Goal: Task Accomplishment & Management: Complete application form

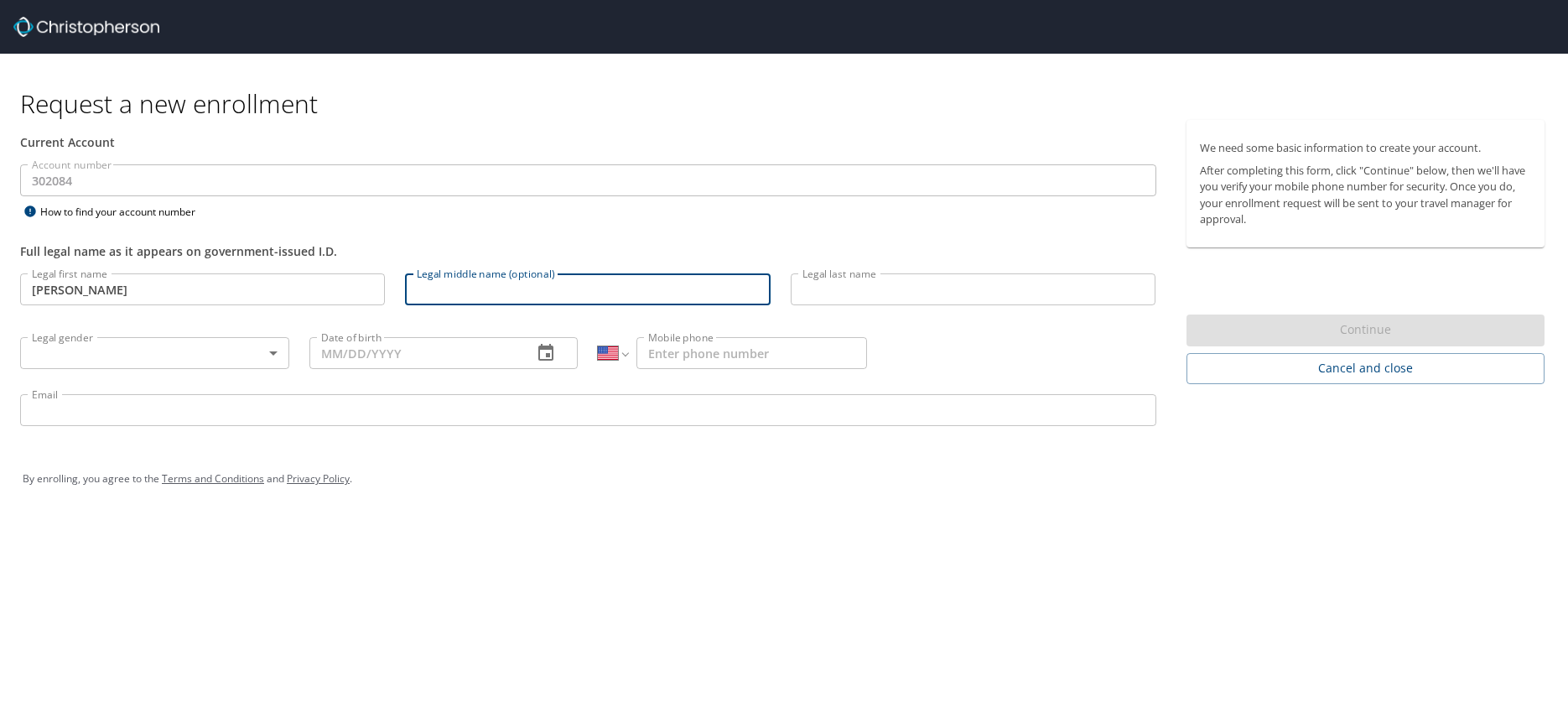
select select "US"
type input "[PERSON_NAME]"
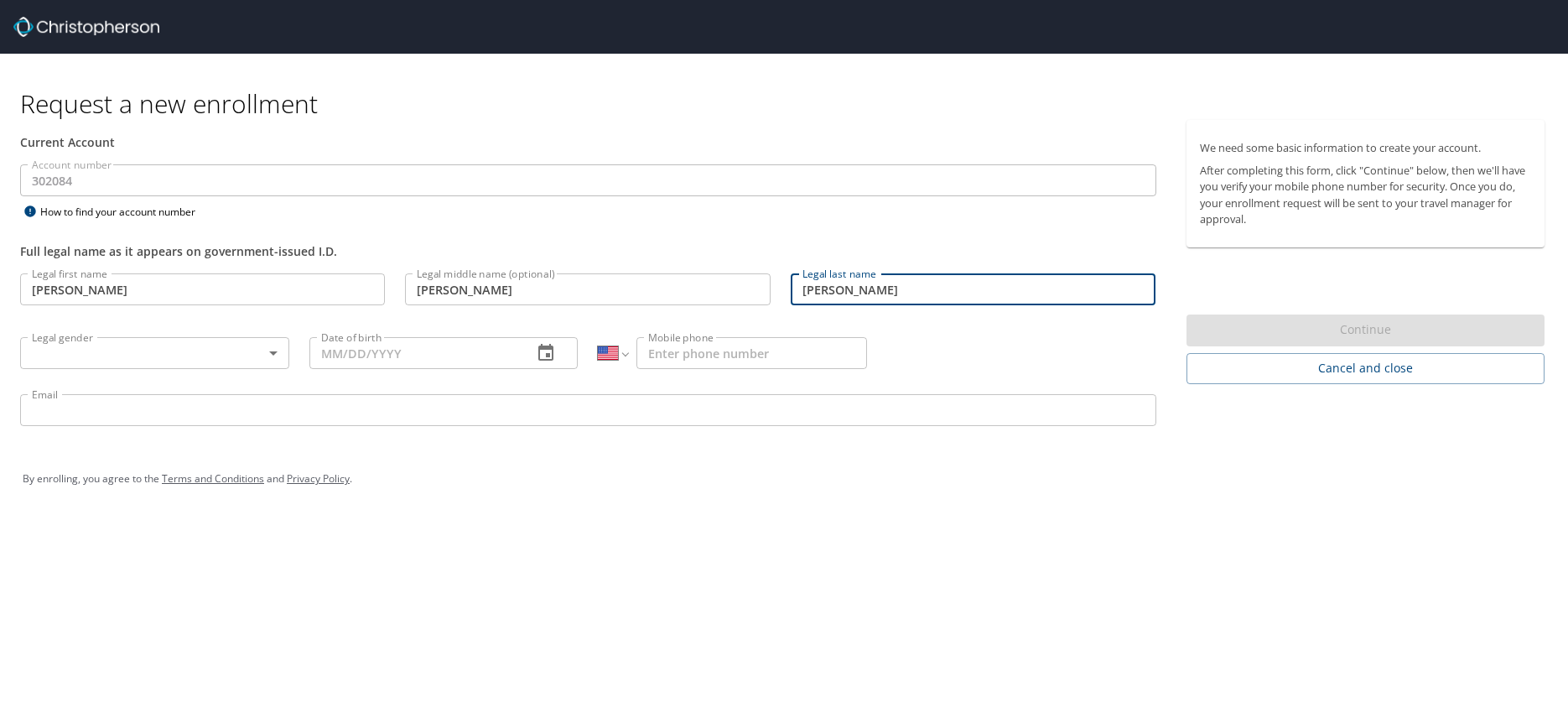
type input "[PERSON_NAME]"
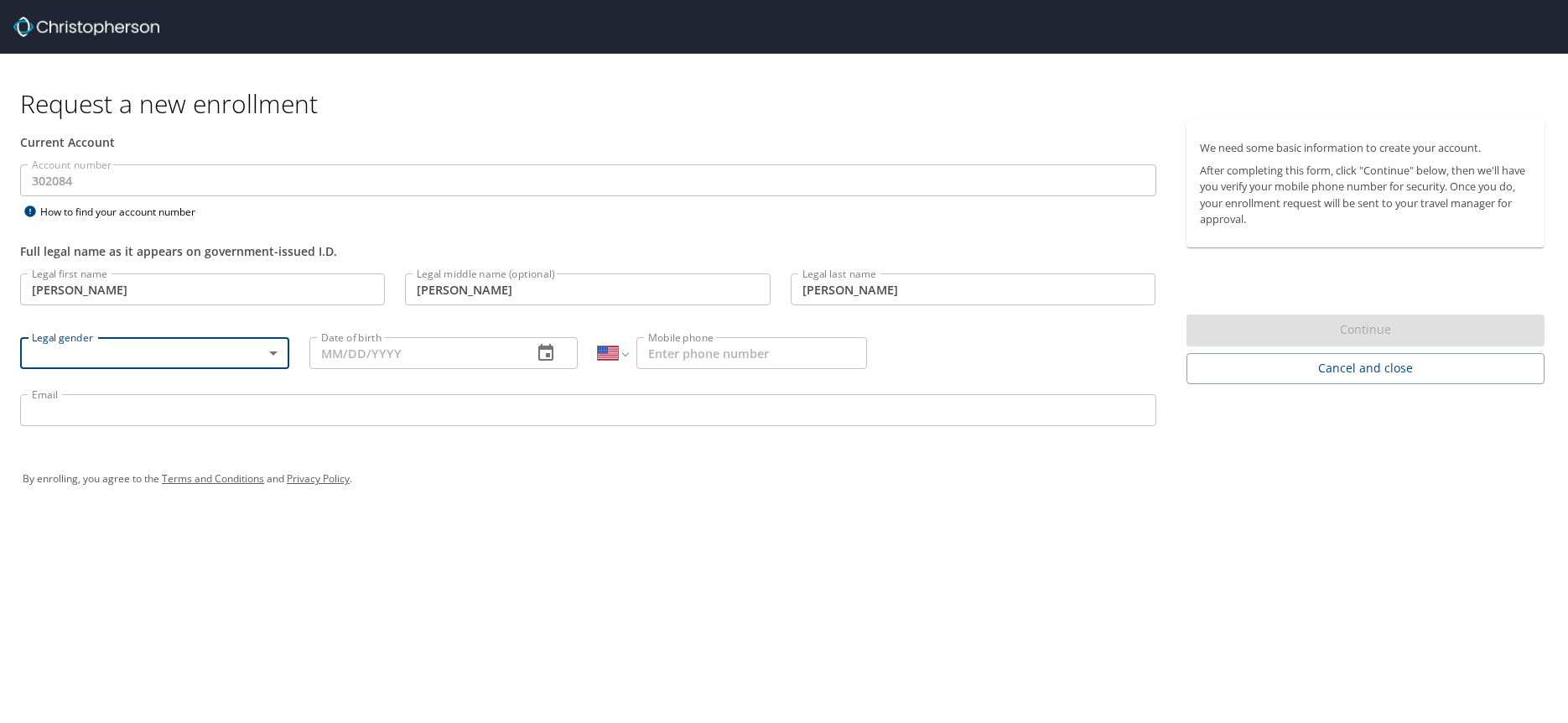
click at [274, 353] on body "Request a new enrollment Current Account Account number 302084 Account number H…" at bounding box center [784, 362] width 1568 height 723
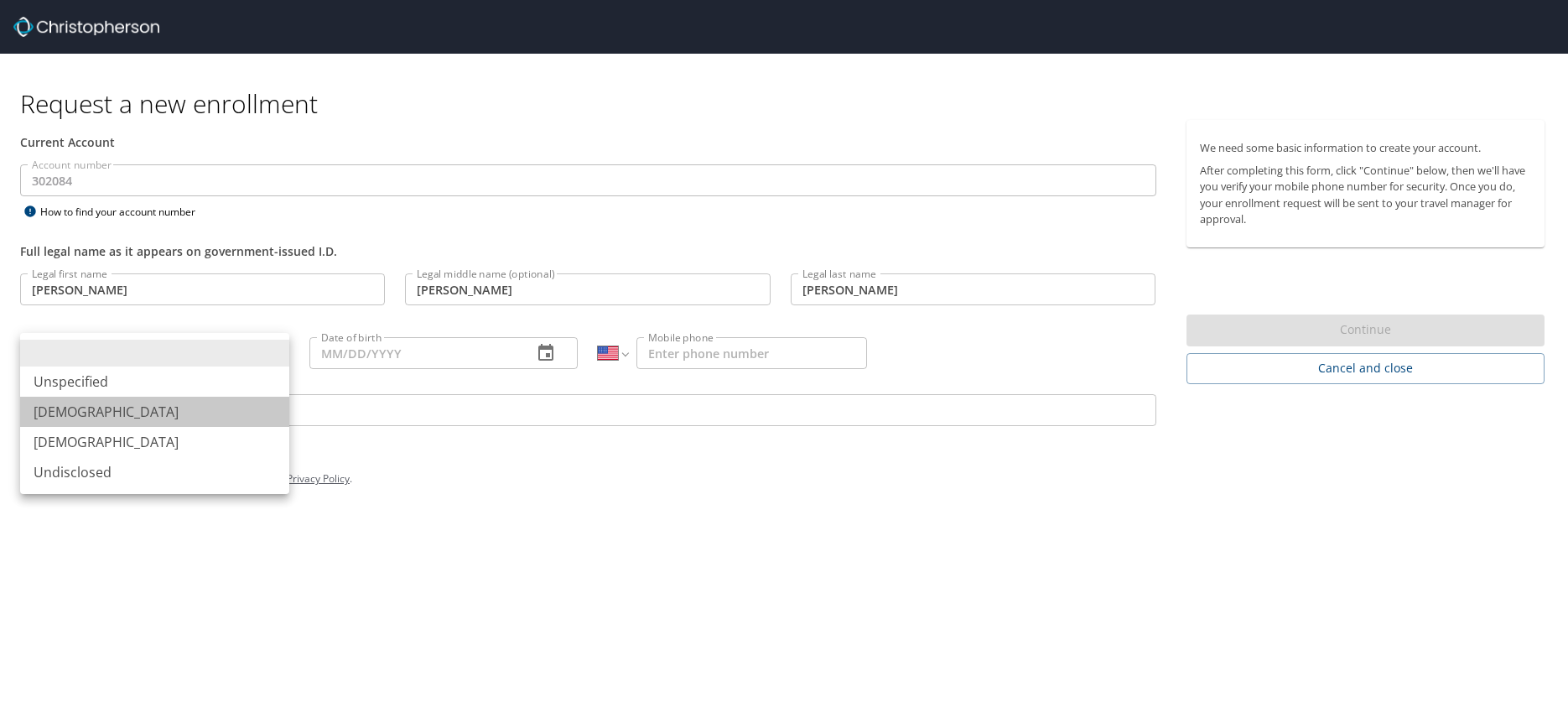
click at [111, 410] on li "[DEMOGRAPHIC_DATA]" at bounding box center [155, 412] width 269 height 30
type input "[DEMOGRAPHIC_DATA]"
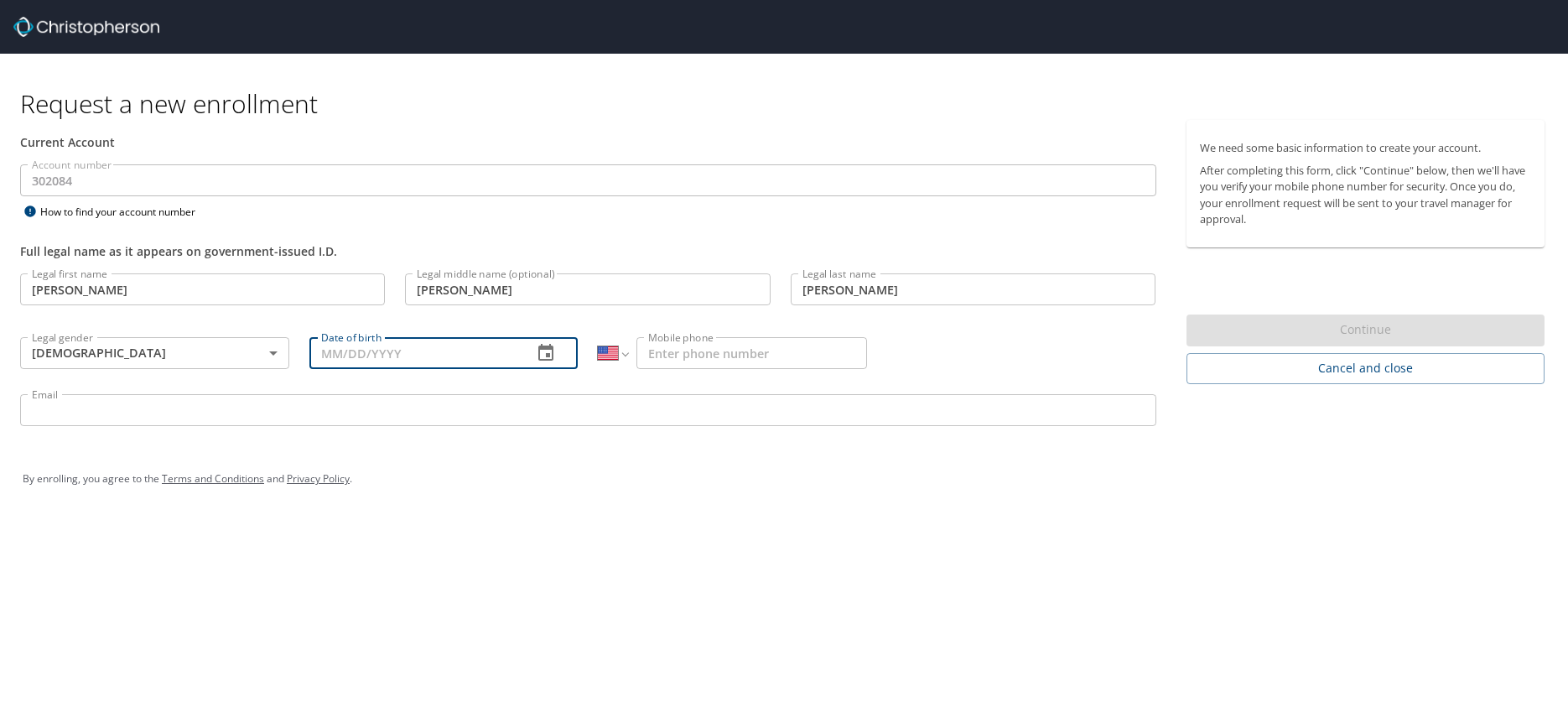
click at [324, 353] on input "Date of birth" at bounding box center [415, 353] width 210 height 32
type input "[DATE]"
click at [711, 355] on input "Mobile phone" at bounding box center [751, 353] width 230 height 32
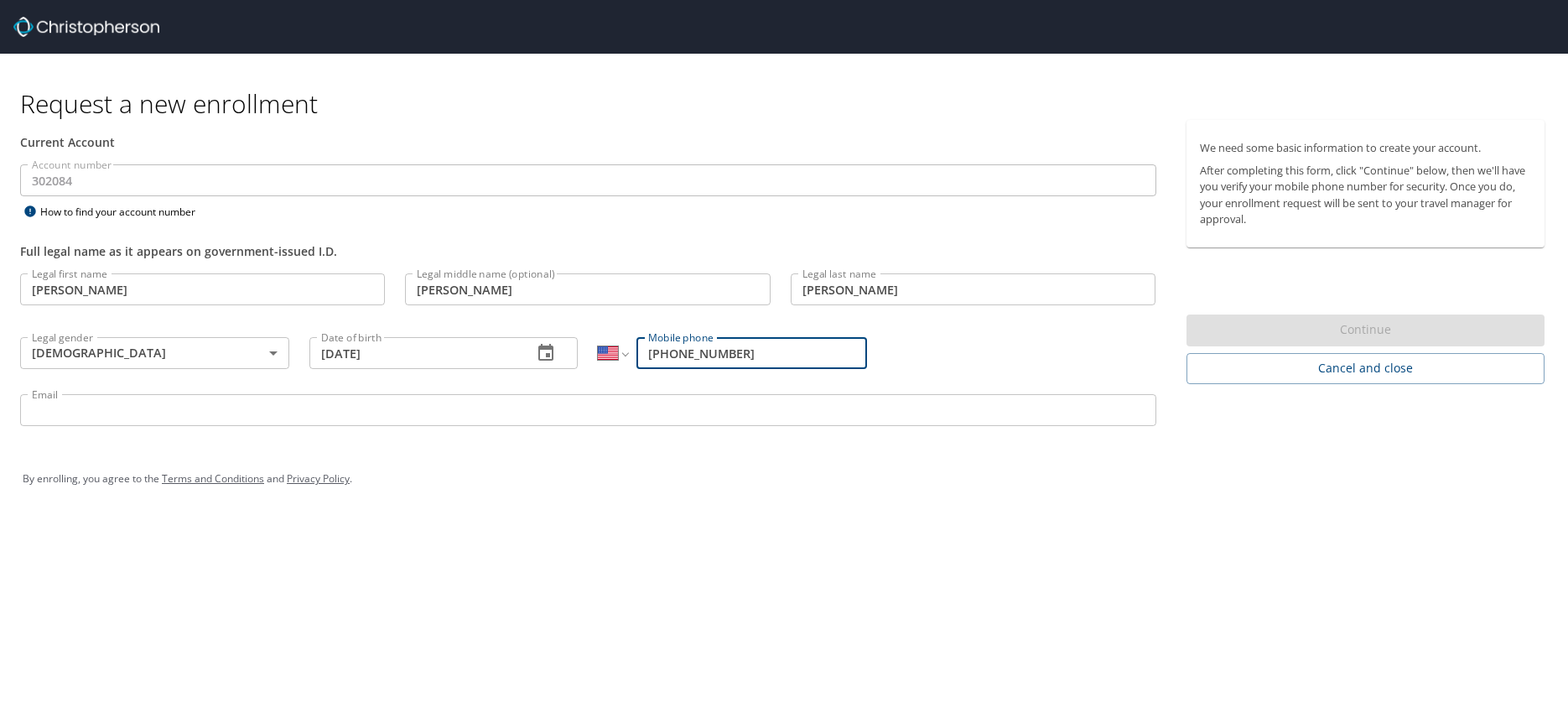
type input "[PHONE_NUMBER]"
click at [497, 415] on input "Email" at bounding box center [588, 410] width 1136 height 32
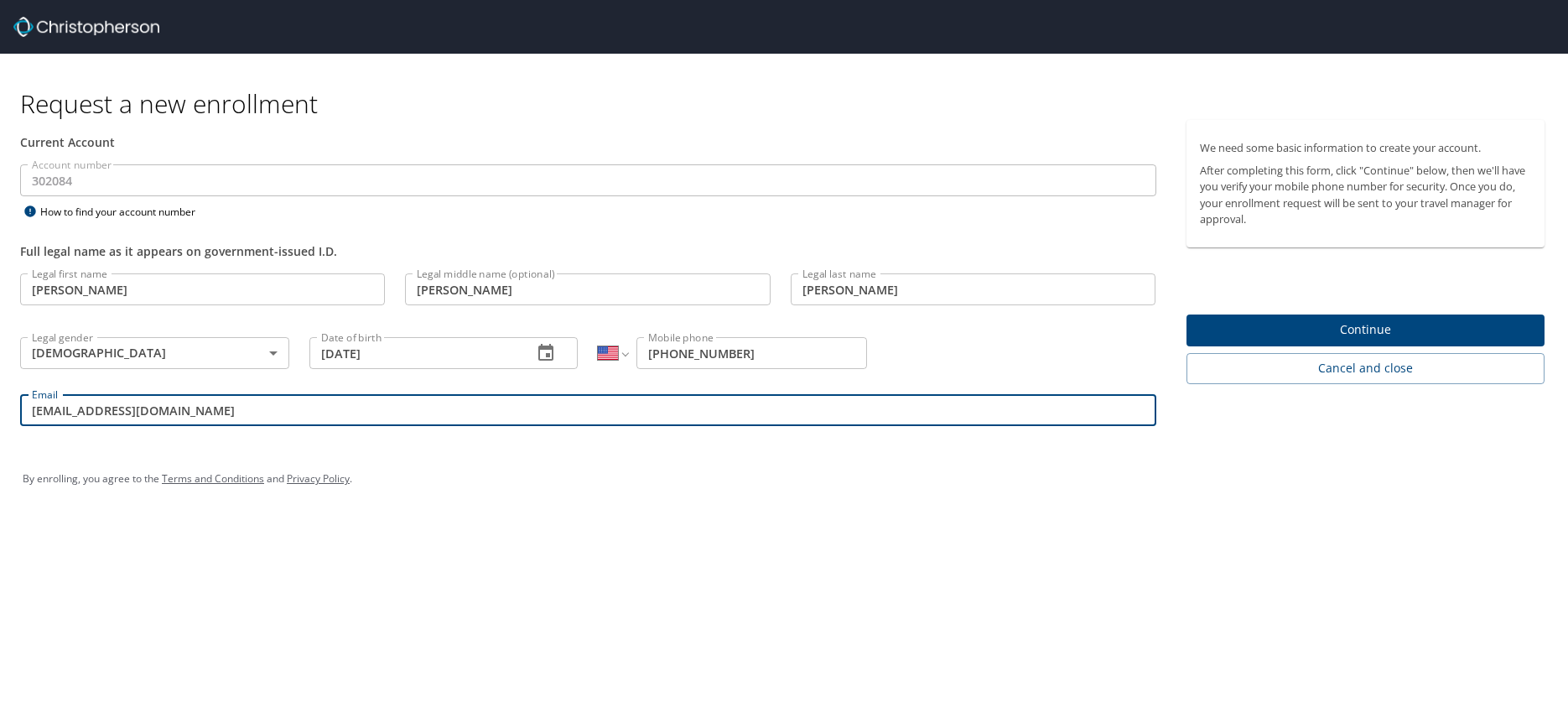
type input "[EMAIL_ADDRESS][DOMAIN_NAME]"
click at [1384, 329] on span "Continue" at bounding box center [1365, 330] width 332 height 21
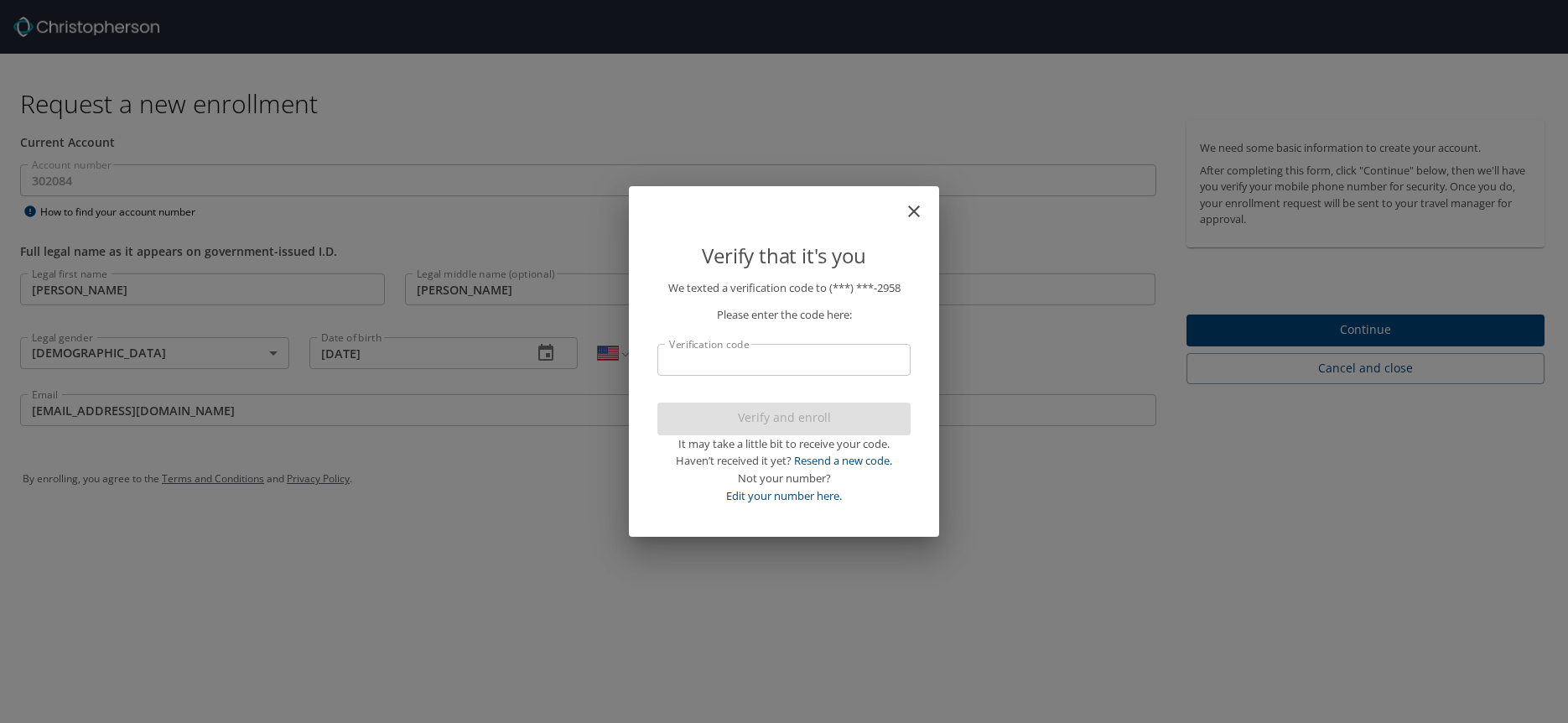
click at [788, 362] on input "Verification code" at bounding box center [784, 360] width 254 height 32
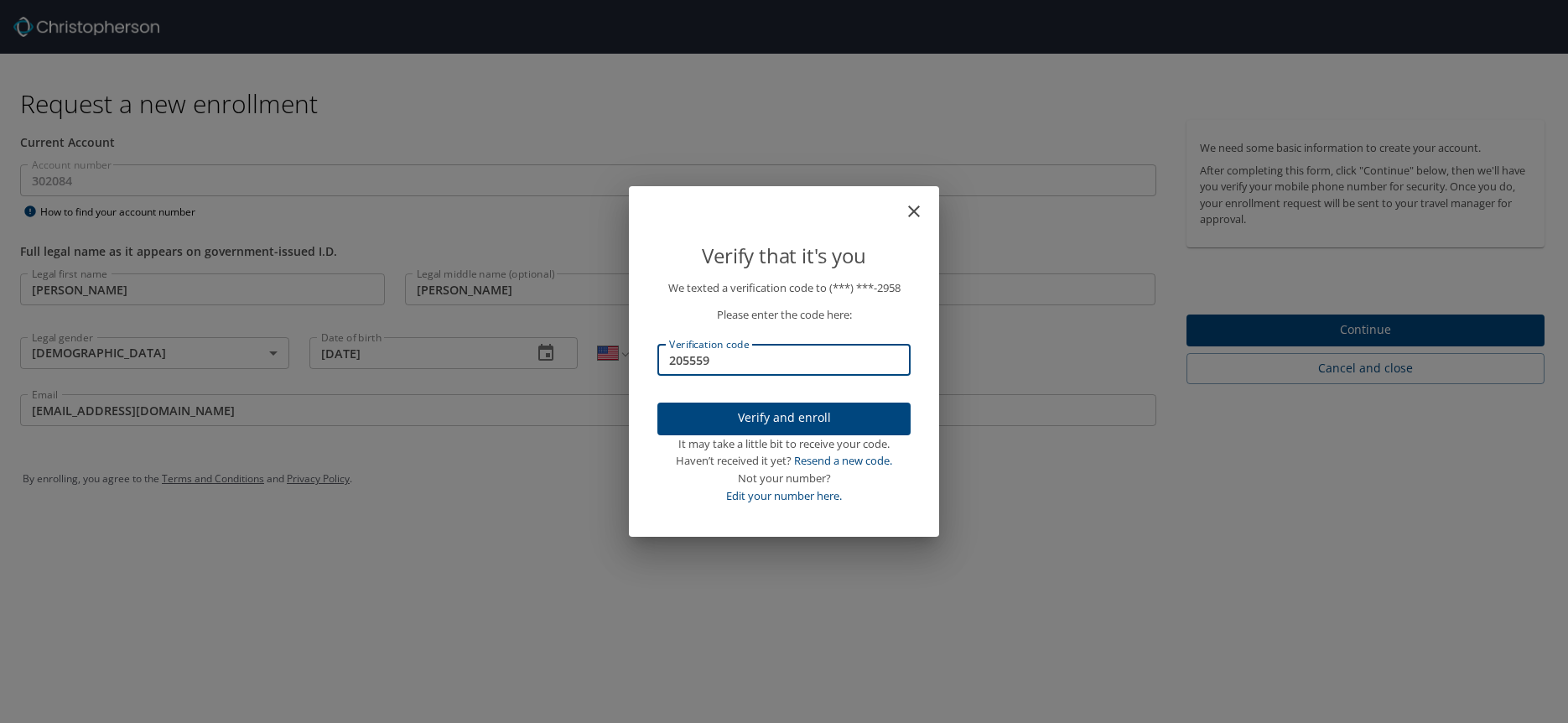
type input "205559"
click at [817, 430] on button "Verify and enroll" at bounding box center [784, 418] width 254 height 33
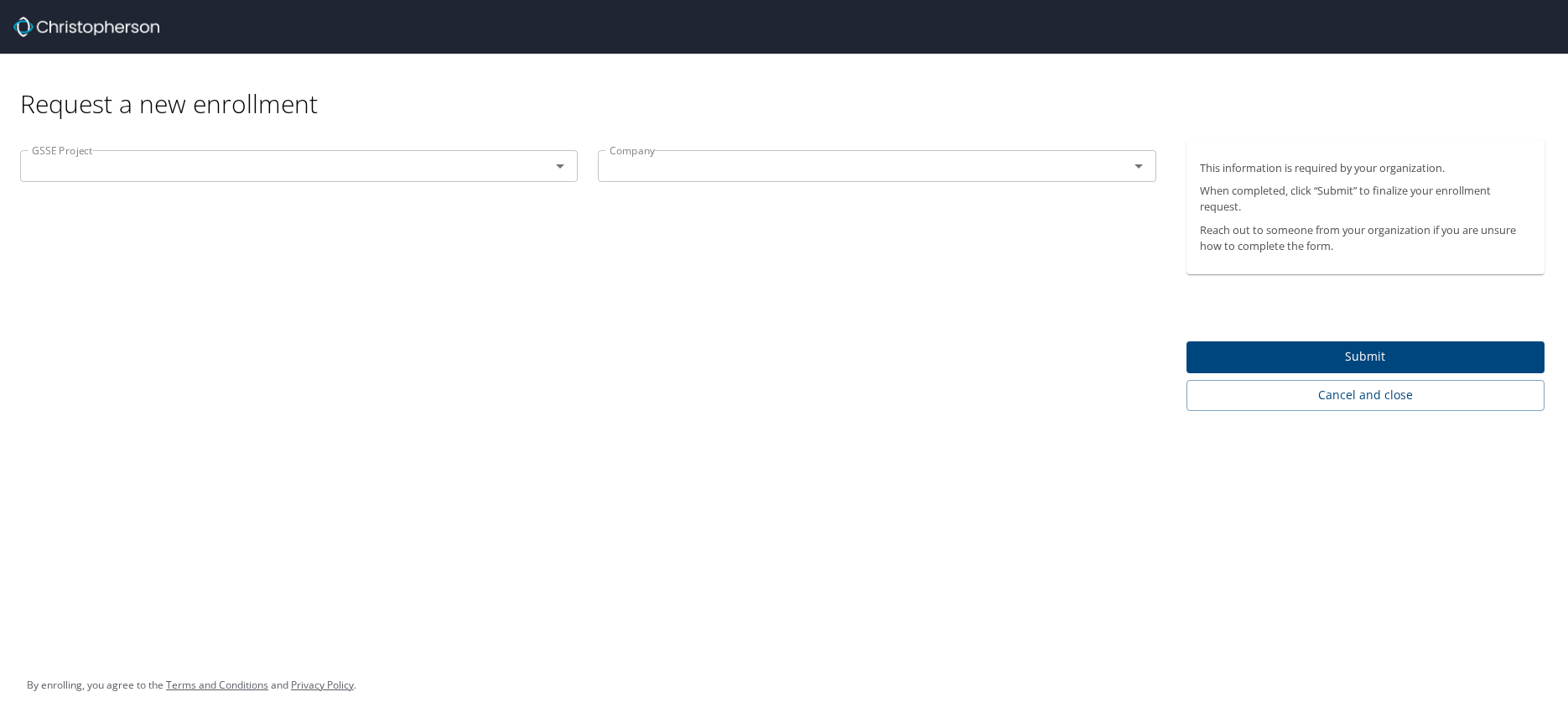
click at [560, 168] on icon "Open" at bounding box center [560, 166] width 20 height 20
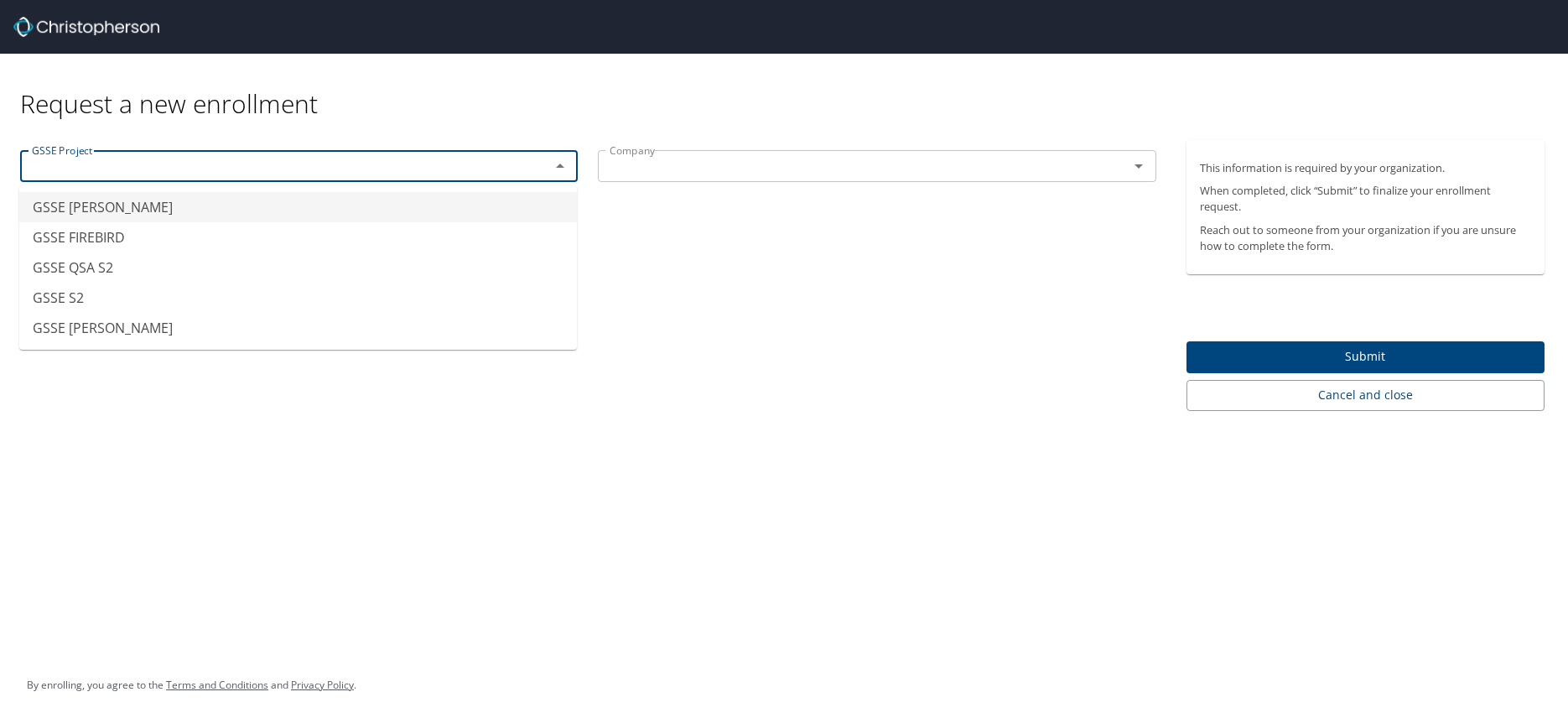
type input "GSSE [PERSON_NAME]"
click at [763, 167] on input "text" at bounding box center [852, 166] width 498 height 21
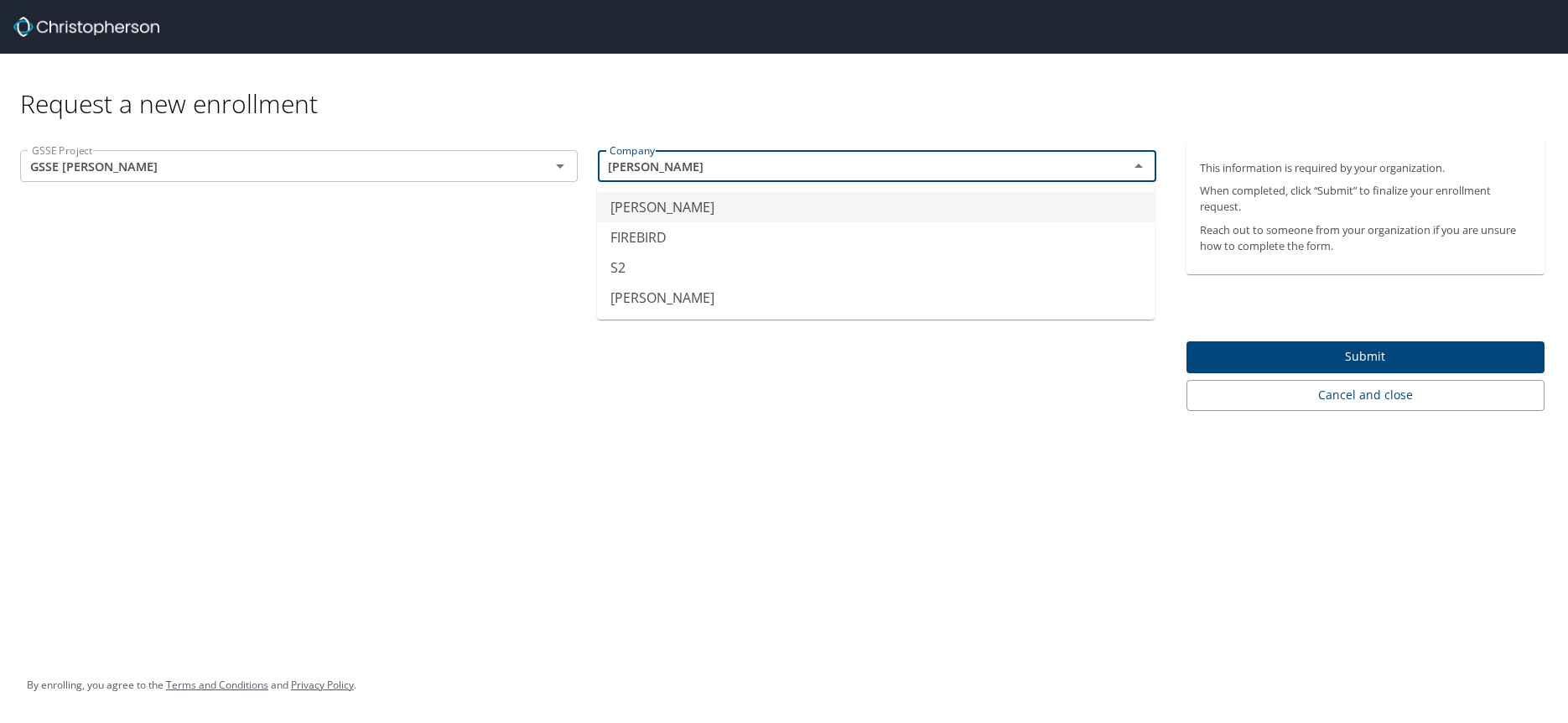
click at [437, 249] on div "GSSE Project GSSE [PERSON_NAME] GSSE Project Company [PERSON_NAME] Company" at bounding box center [588, 275] width 1176 height 271
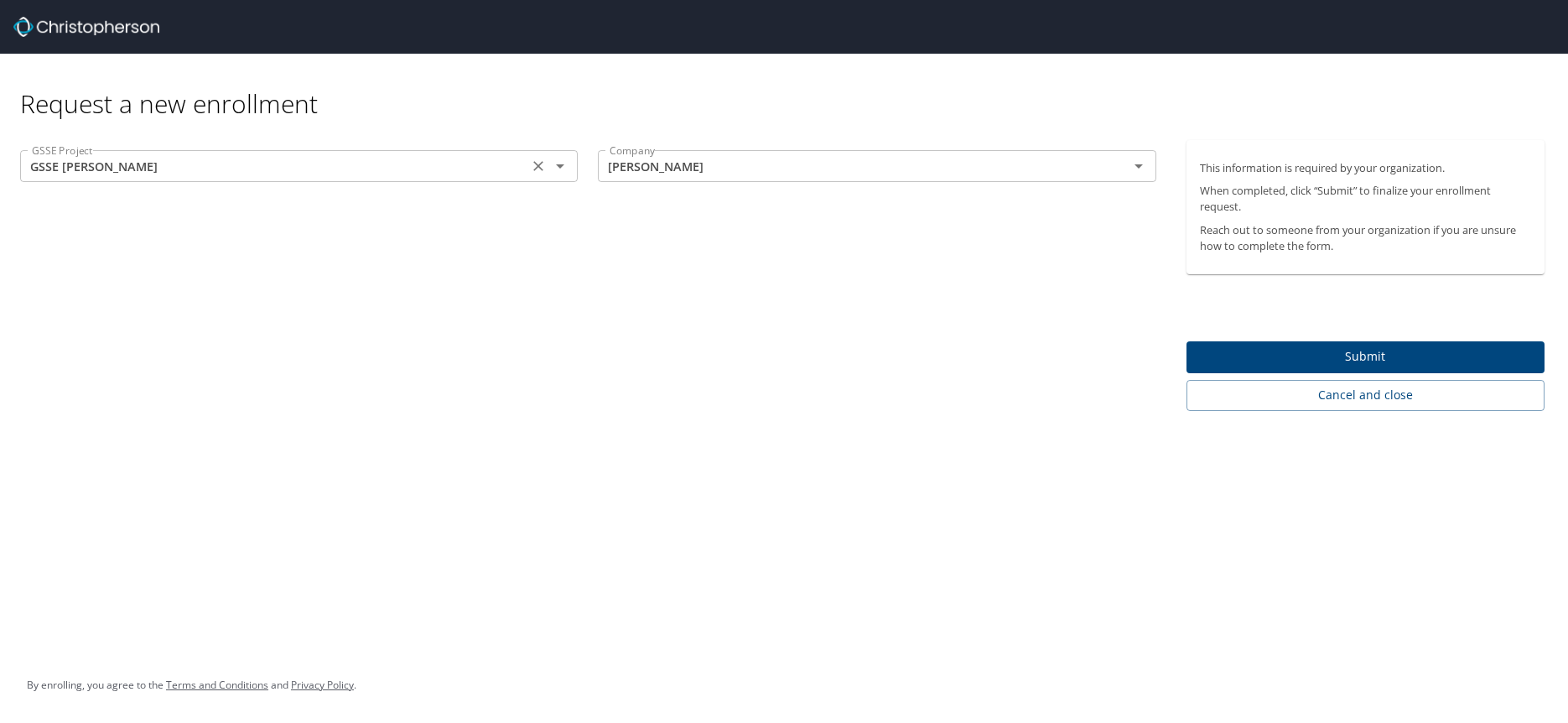
click at [562, 170] on icon "Open" at bounding box center [560, 166] width 20 height 20
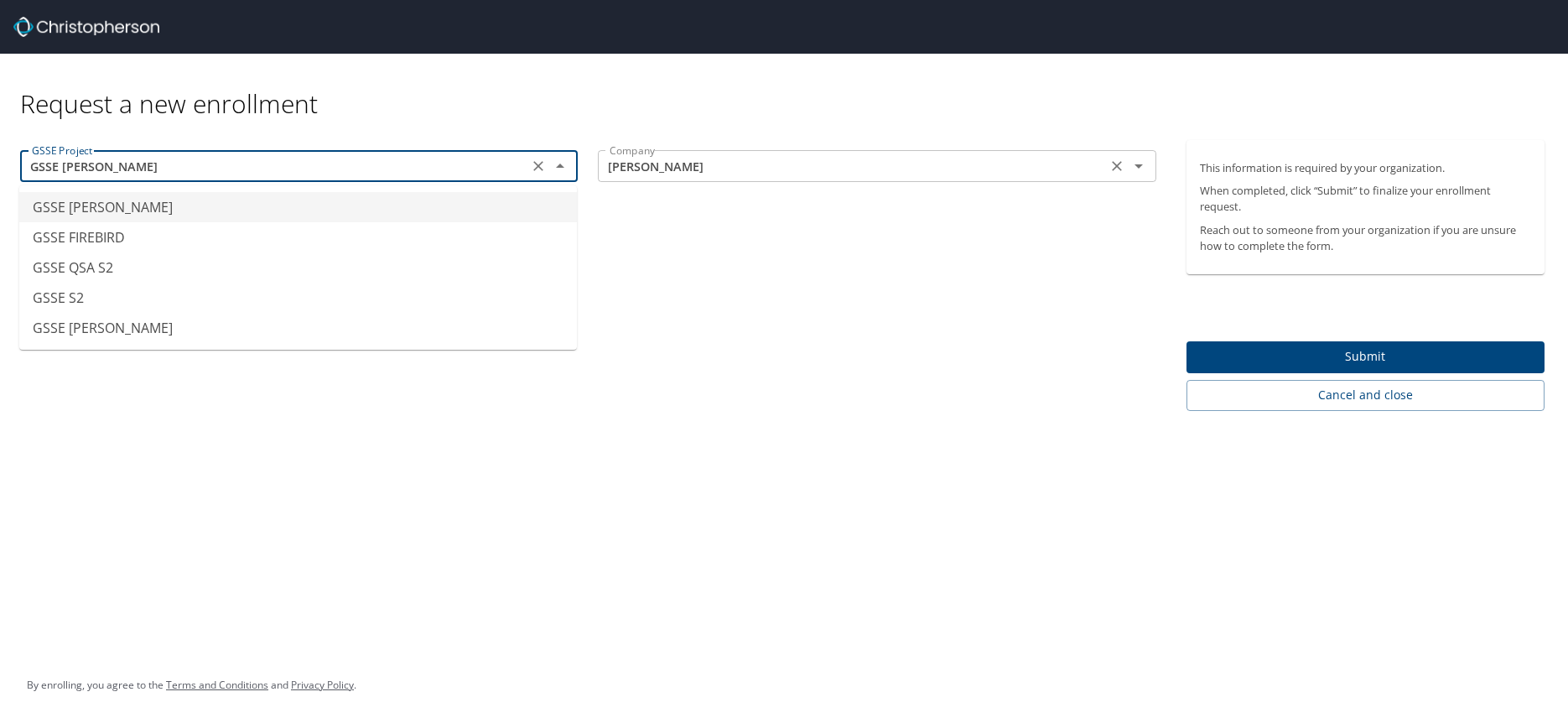
click at [856, 175] on input "[PERSON_NAME]" at bounding box center [852, 166] width 498 height 21
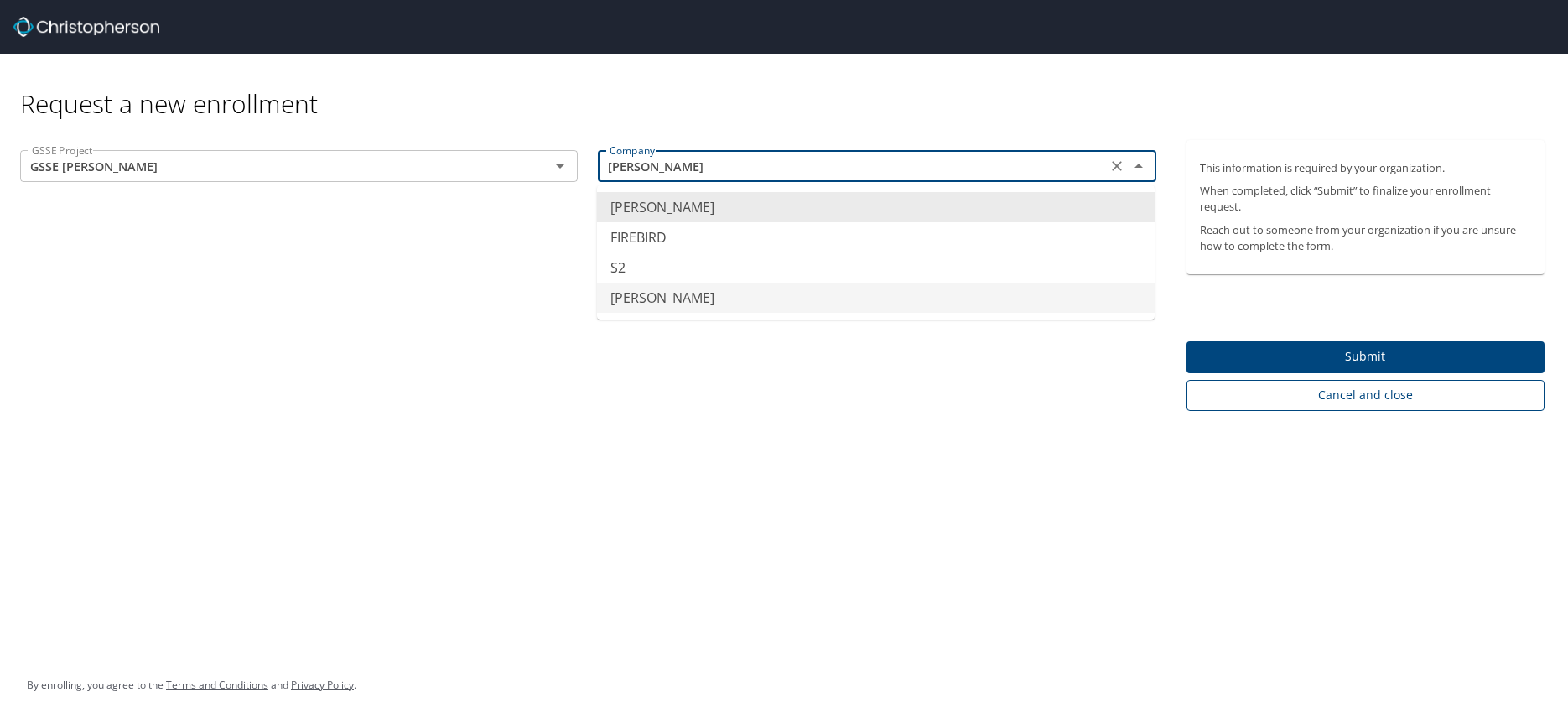
type input "[PERSON_NAME]"
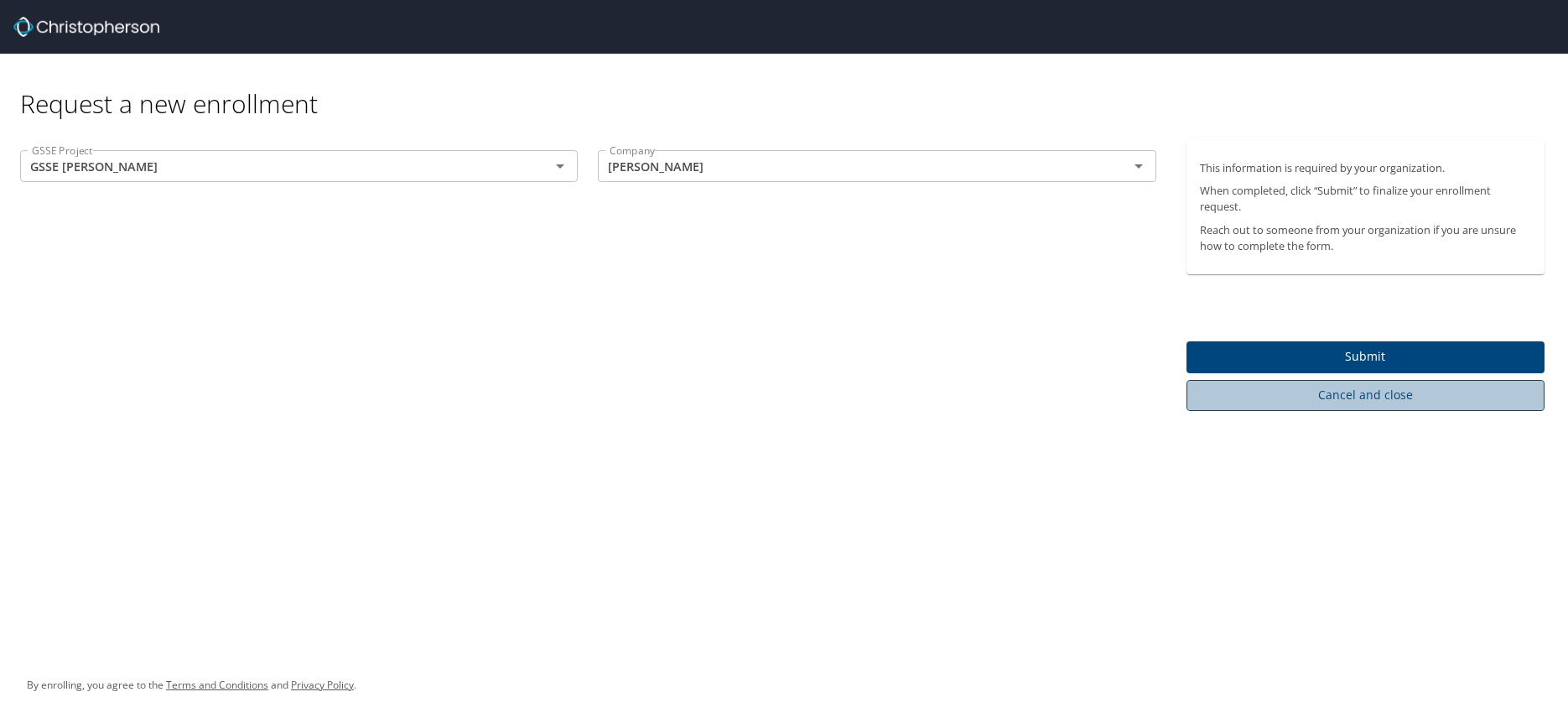
click at [1354, 398] on span "Cancel and close" at bounding box center [1365, 395] width 332 height 21
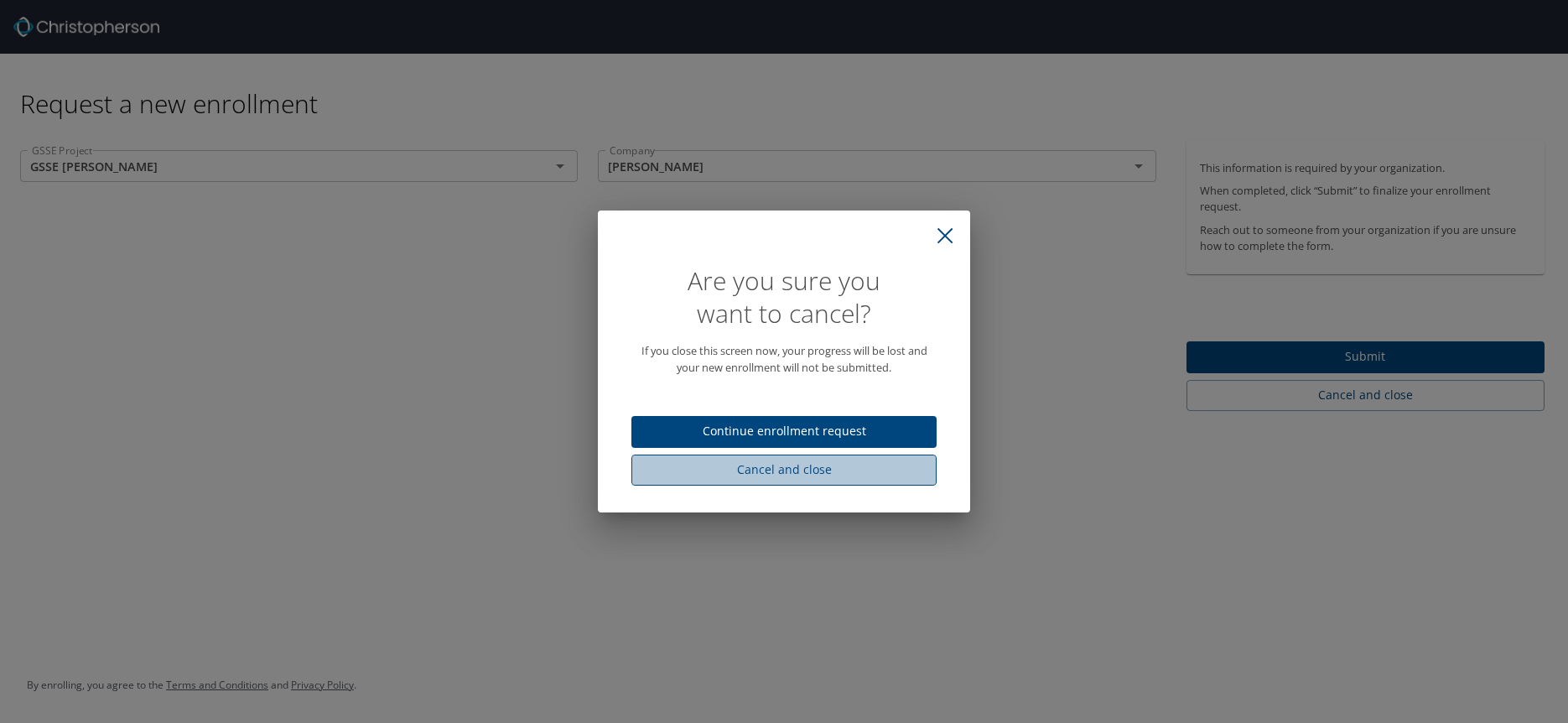
click at [784, 468] on span "Cancel and close" at bounding box center [784, 470] width 279 height 21
select select "US"
